Goal: Task Accomplishment & Management: Complete application form

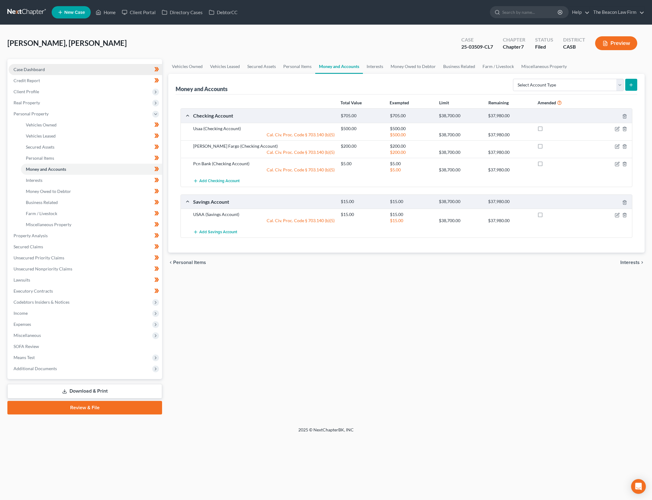
click at [95, 65] on link "Case Dashboard" at bounding box center [85, 69] width 153 height 11
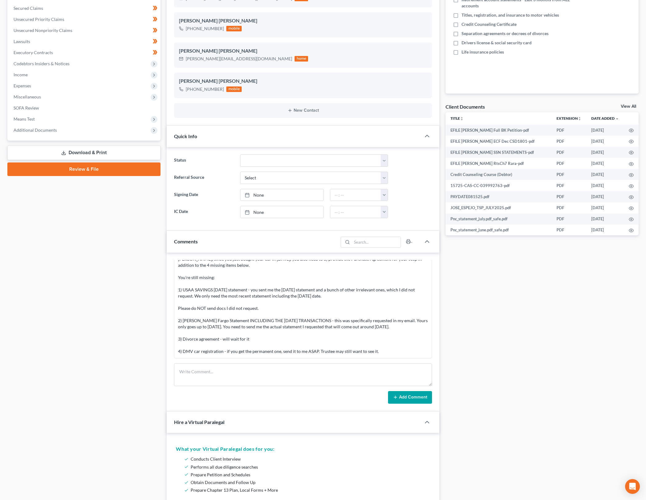
scroll to position [231, 0]
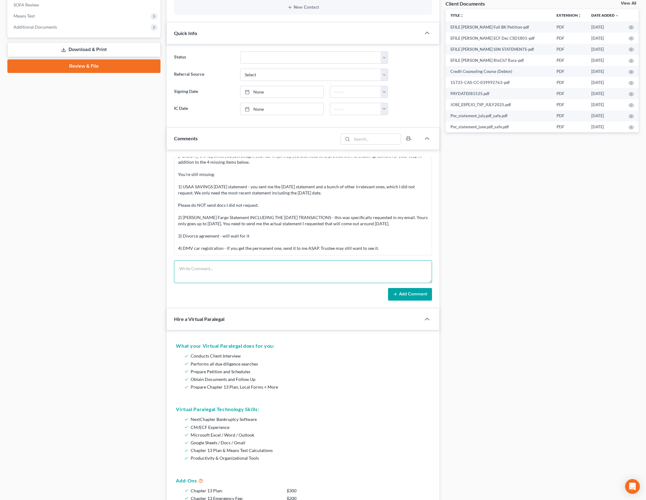
click at [323, 275] on textarea at bounding box center [303, 271] width 258 height 23
type textarea "uploaded second round of eDocs and EMT client requesting facts around car purch…"
click at [422, 288] on button "Add Comment" at bounding box center [410, 294] width 44 height 13
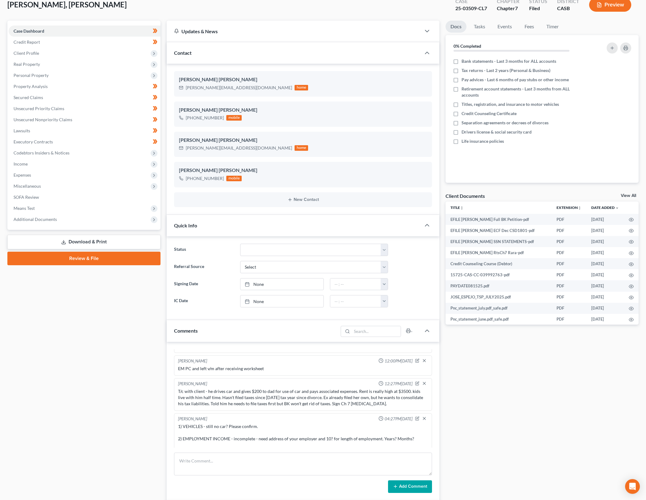
scroll to position [89, 0]
click at [62, 108] on span "Unsecured Priority Claims" at bounding box center [39, 108] width 51 height 5
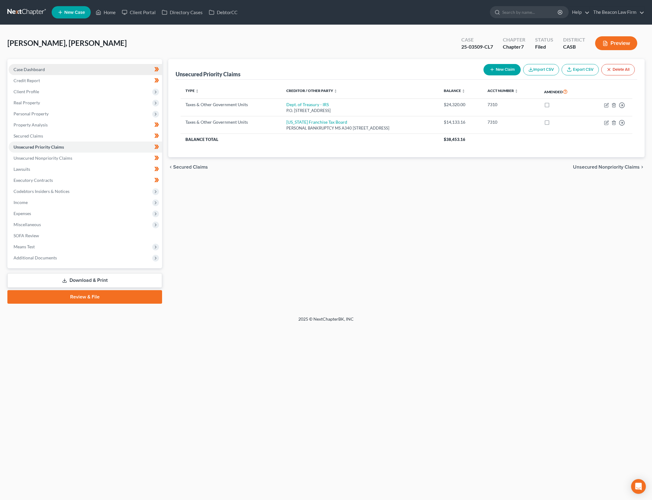
click at [112, 73] on link "Case Dashboard" at bounding box center [85, 69] width 153 height 11
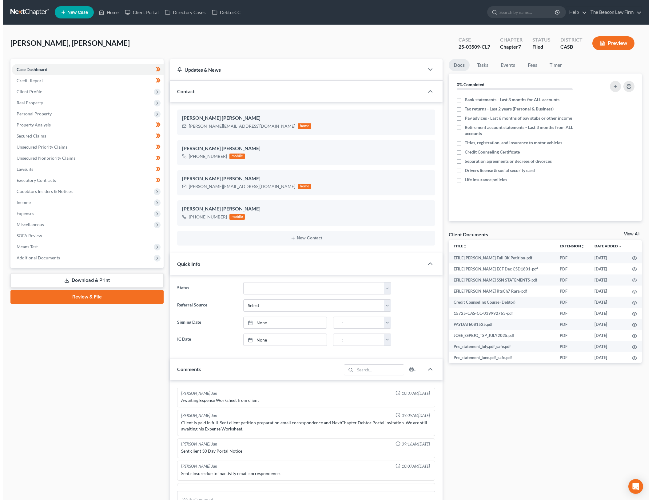
scroll to position [857, 0]
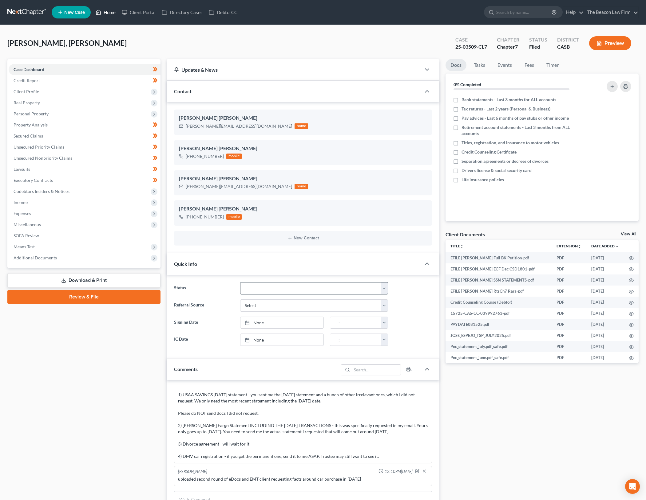
drag, startPoint x: 106, startPoint y: 10, endPoint x: 309, endPoint y: 282, distance: 339.5
click at [106, 10] on link "Home" at bounding box center [106, 12] width 26 height 11
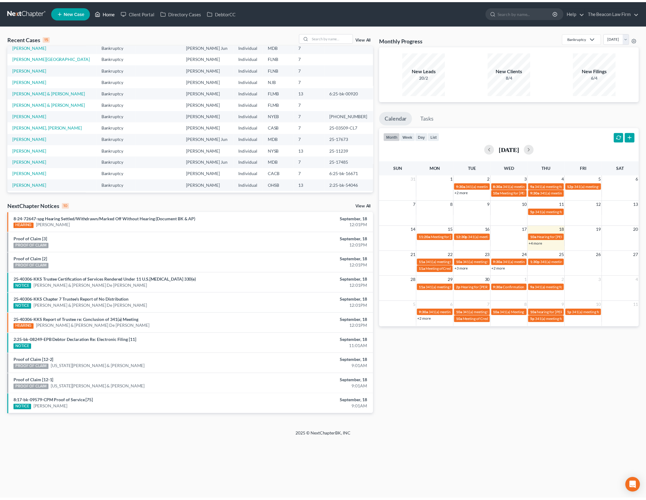
scroll to position [42, 0]
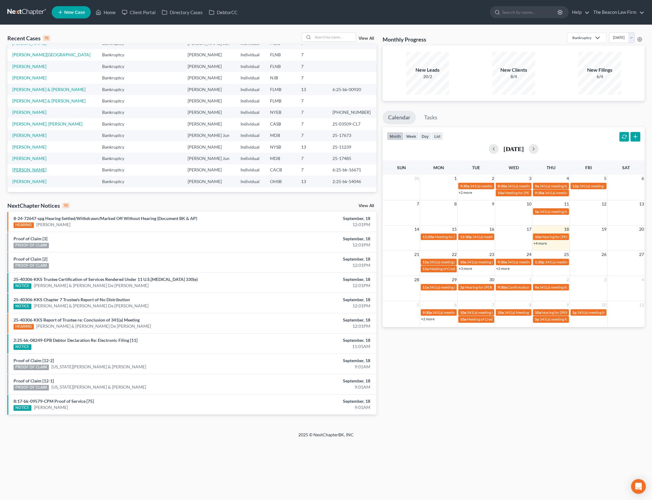
click at [35, 169] on link "[PERSON_NAME]" at bounding box center [29, 169] width 34 height 5
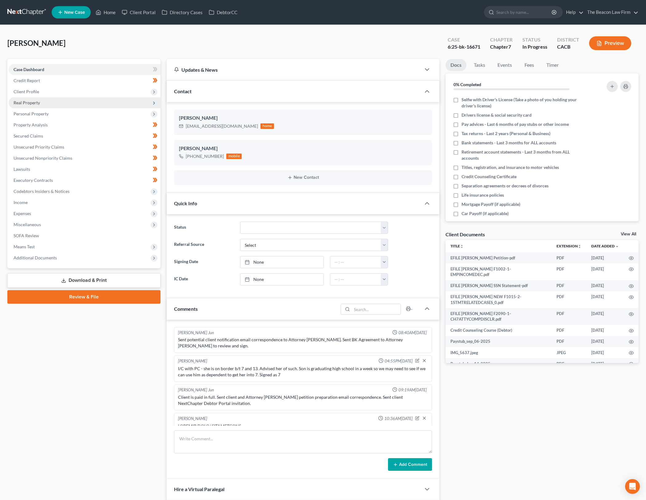
scroll to position [579, 0]
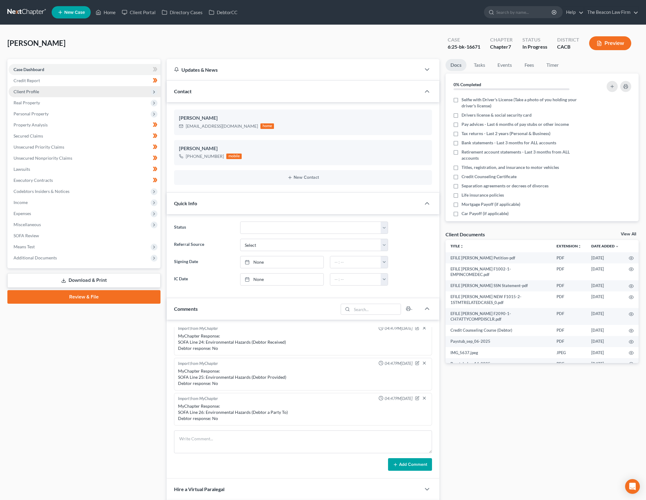
click at [74, 94] on span "Client Profile" at bounding box center [85, 91] width 152 height 11
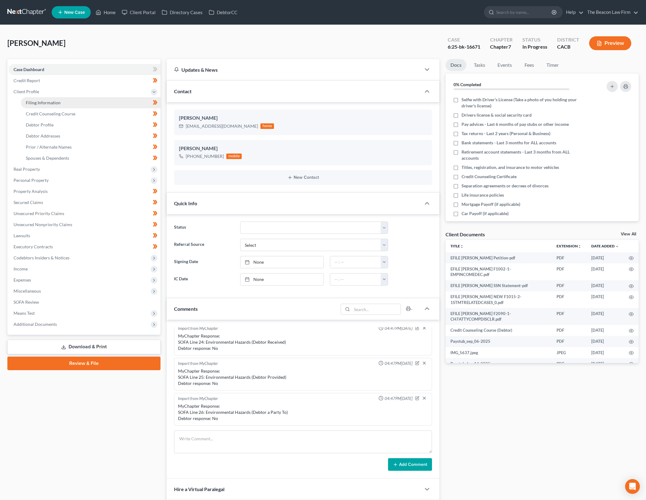
click at [80, 101] on link "Filing Information" at bounding box center [91, 102] width 140 height 11
select select "1"
select select "0"
select select "3"
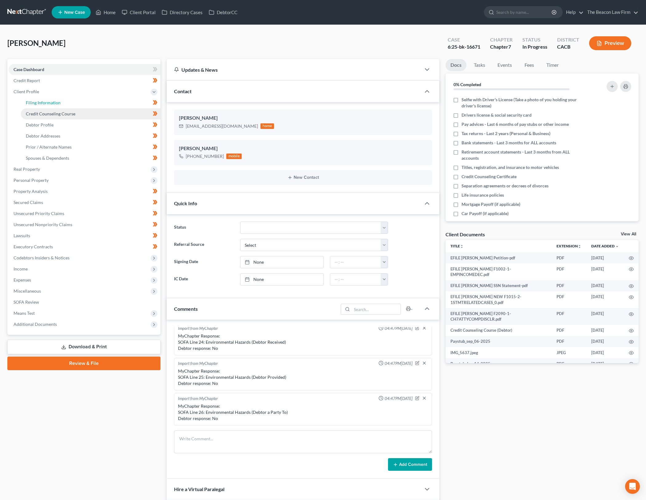
select select "4"
select select "0"
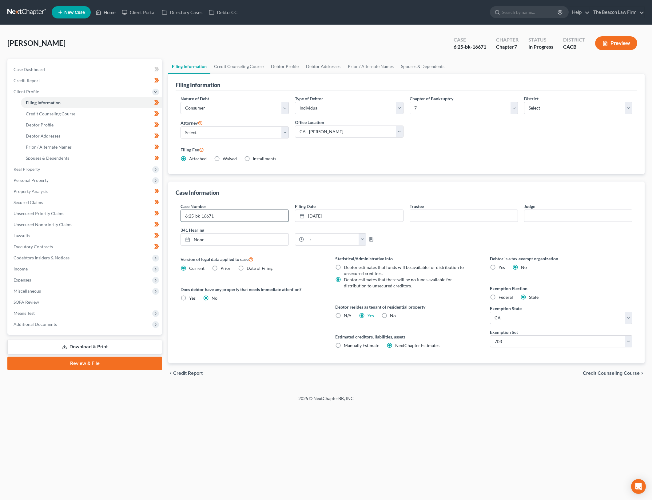
click at [265, 215] on input "6:25-bk-16671" at bounding box center [235, 216] width 108 height 12
type input "6:25-bk-16671-SY"
click at [420, 430] on div "Home New Case Client Portal Directory Cases DebtorCC The Beacon Law Firm gerald…" at bounding box center [326, 250] width 652 height 500
click at [90, 71] on link "Case Dashboard" at bounding box center [85, 69] width 153 height 11
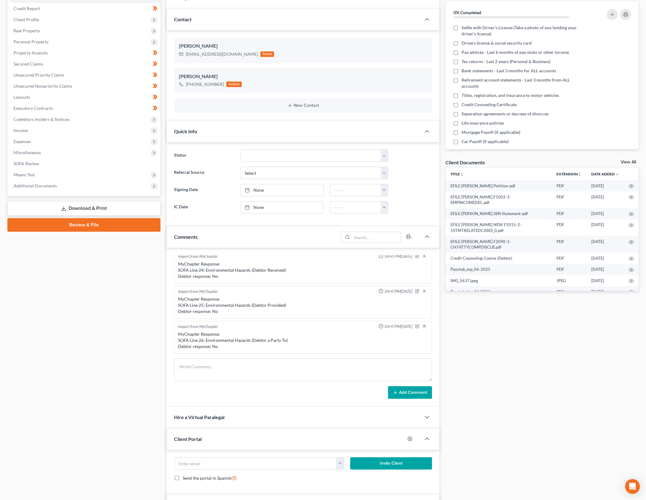
scroll to position [77, 0]
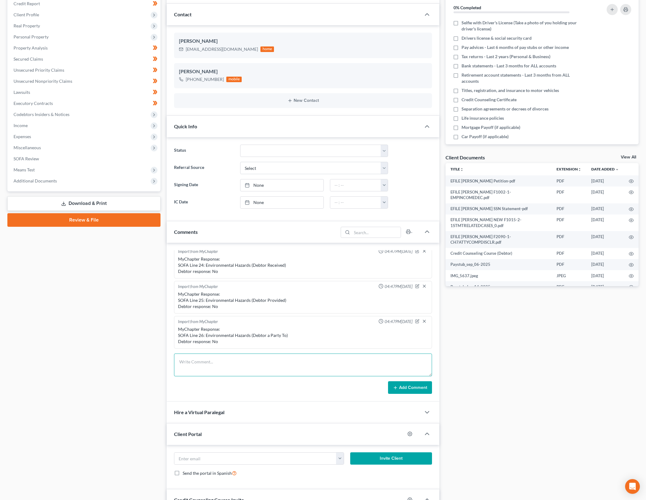
click at [311, 366] on textarea at bounding box center [303, 364] width 258 height 23
type textarea "CASE PACKAGED AND FILED"
click at [425, 387] on button "Add Comment" at bounding box center [410, 387] width 44 height 13
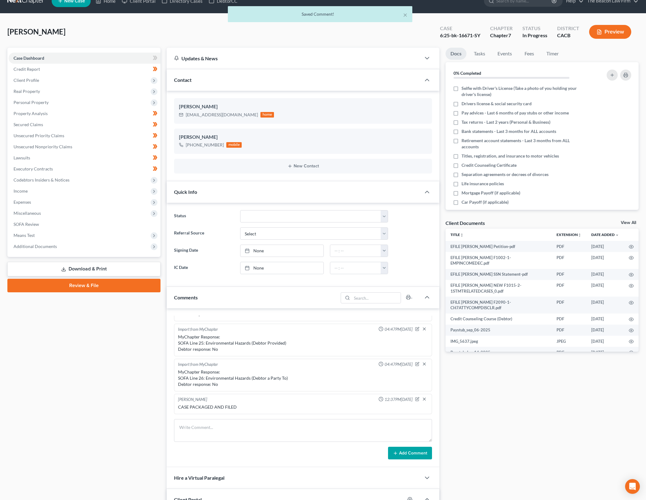
scroll to position [0, 0]
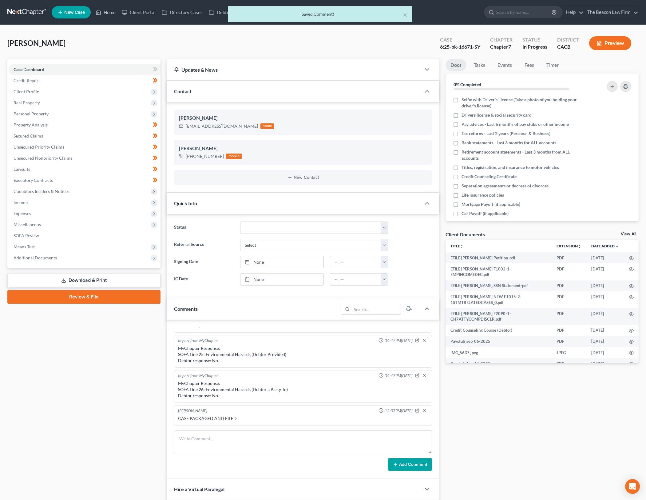
click at [408, 14] on div "× Saved Comment!" at bounding box center [320, 14] width 184 height 16
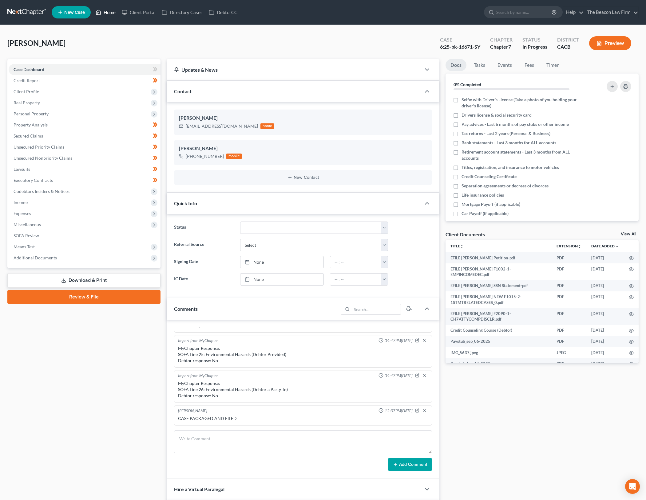
drag, startPoint x: 97, startPoint y: 12, endPoint x: 239, endPoint y: 324, distance: 343.0
click at [97, 12] on icon at bounding box center [99, 12] width 4 height 5
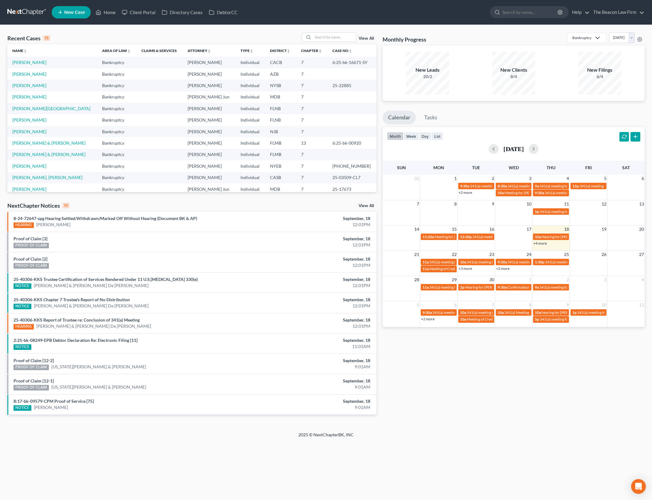
click at [178, 29] on div "Recent Cases 15 View All Name unfold_more expand_more expand_less Area of Law u…" at bounding box center [326, 228] width 652 height 406
click at [325, 37] on input "search" at bounding box center [334, 37] width 43 height 9
type input "beals"
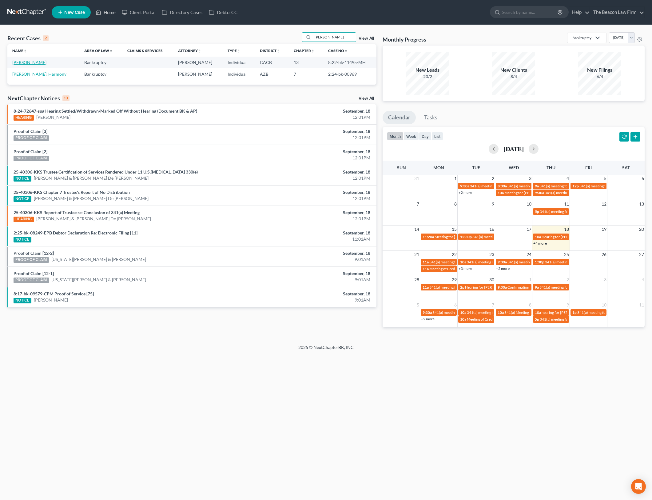
click at [25, 62] on link "Beals, Diane" at bounding box center [29, 62] width 34 height 5
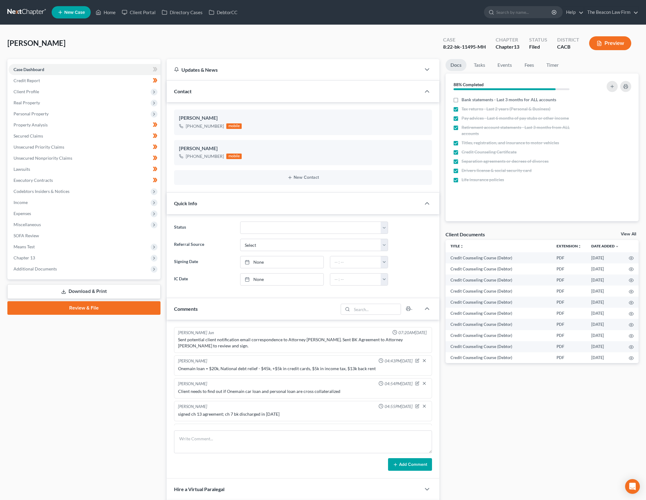
scroll to position [1171, 0]
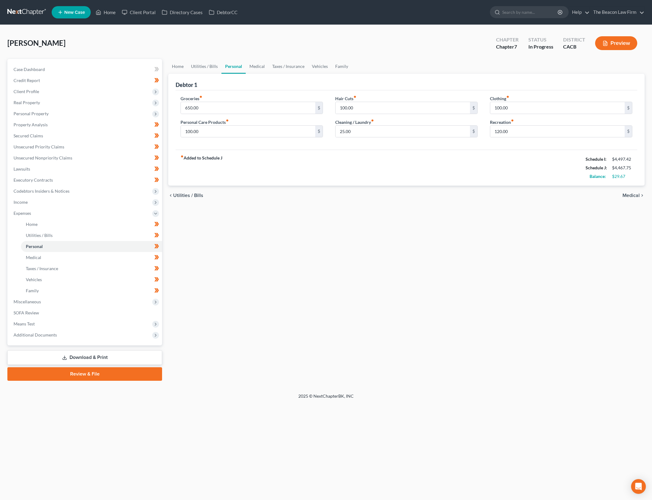
click at [314, 249] on div "Home Utilities / Bills Personal Medical Taxes / Insurance Vehicles Family Debto…" at bounding box center [406, 220] width 482 height 322
click at [84, 103] on span "Real Property" at bounding box center [85, 102] width 153 height 11
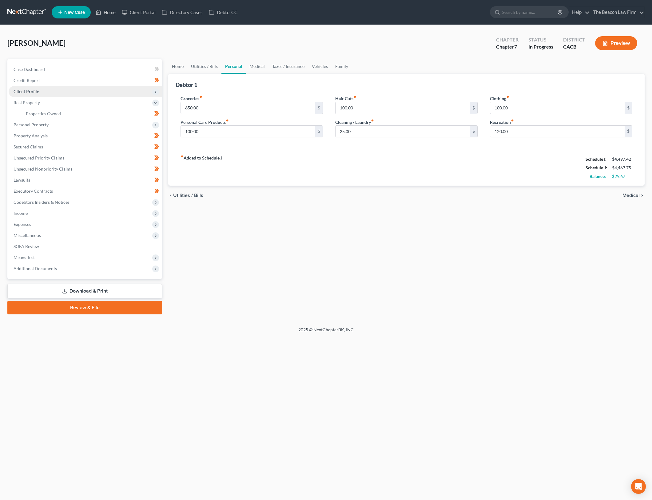
click at [77, 91] on span "Client Profile" at bounding box center [85, 91] width 153 height 11
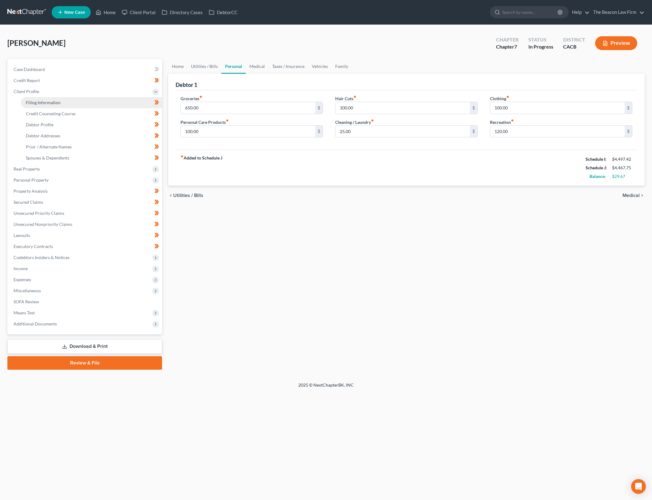
click at [89, 105] on link "Filing Information" at bounding box center [91, 102] width 141 height 11
select select "1"
select select "0"
select select "3"
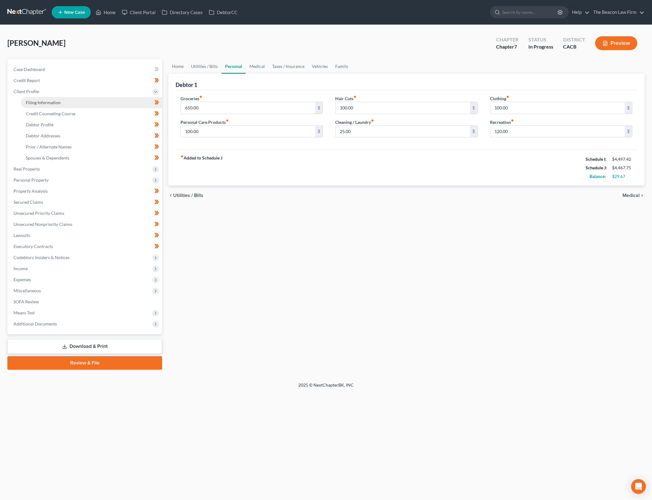
select select "4"
select select "0"
